Goal: Find specific page/section: Find specific page/section

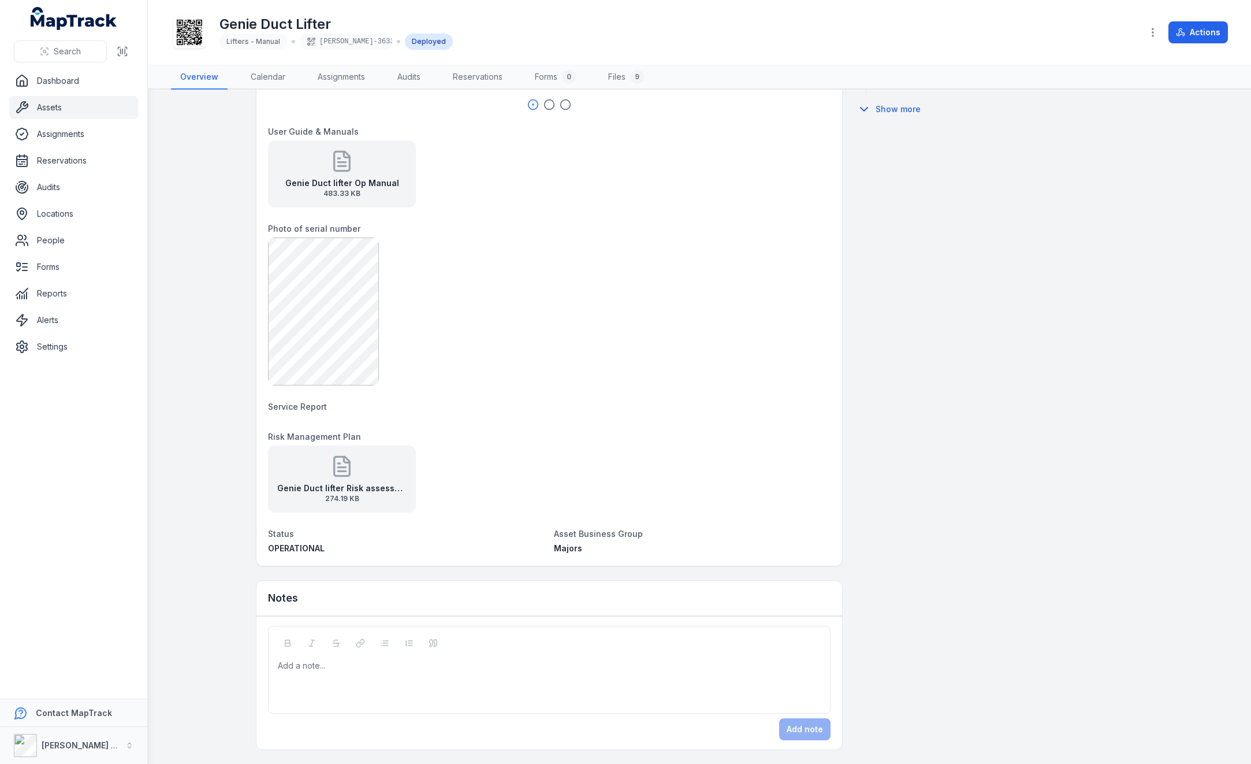
scroll to position [662, 0]
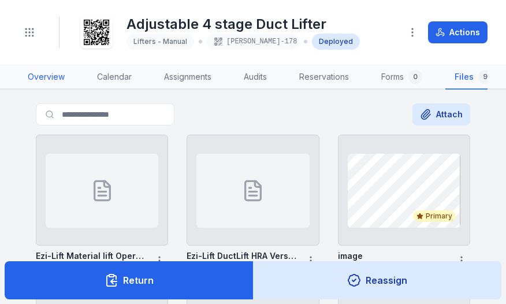
click at [38, 75] on link "Overview" at bounding box center [45, 77] width 55 height 24
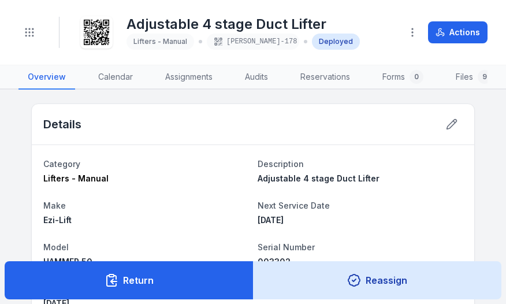
scroll to position [58, 0]
